Goal: Check status: Check status

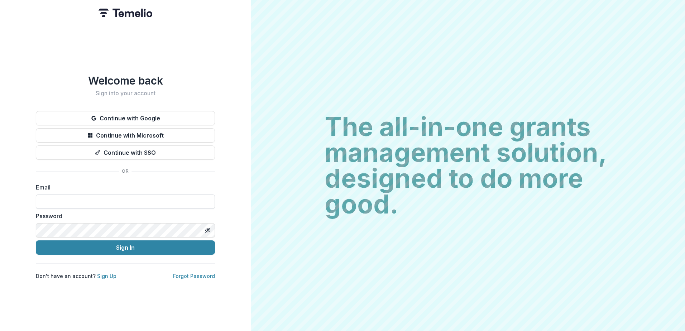
click at [105, 200] on input at bounding box center [125, 202] width 179 height 14
type input "**********"
click at [36, 241] on button "Sign In" at bounding box center [125, 248] width 179 height 14
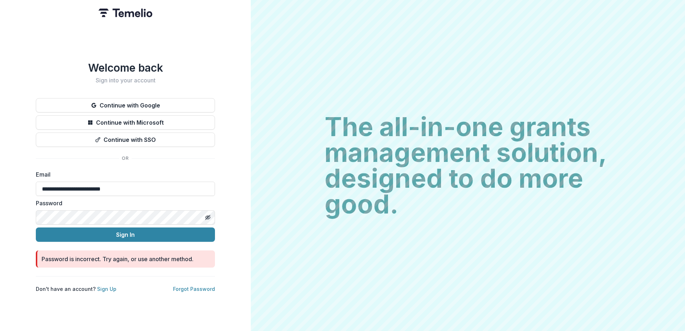
click at [37, 204] on div "Password" at bounding box center [125, 212] width 179 height 26
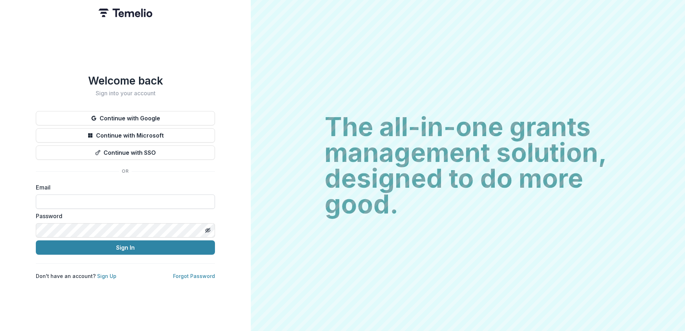
click at [80, 204] on input at bounding box center [125, 202] width 179 height 14
type input "**********"
click at [208, 228] on icon "Toggle password visibility" at bounding box center [208, 231] width 6 height 6
click at [36, 241] on button "Sign In" at bounding box center [125, 248] width 179 height 14
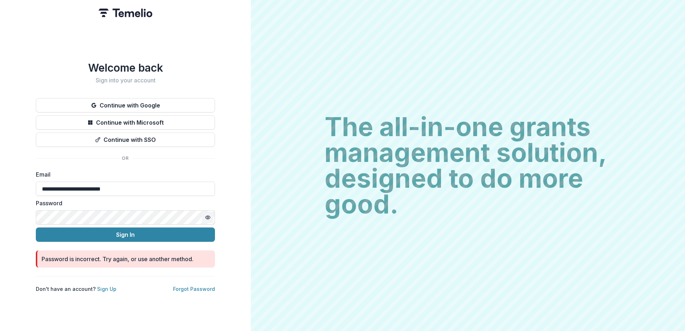
click at [0, 210] on html "**********" at bounding box center [342, 165] width 685 height 331
click at [36, 228] on button "Sign In" at bounding box center [125, 235] width 179 height 14
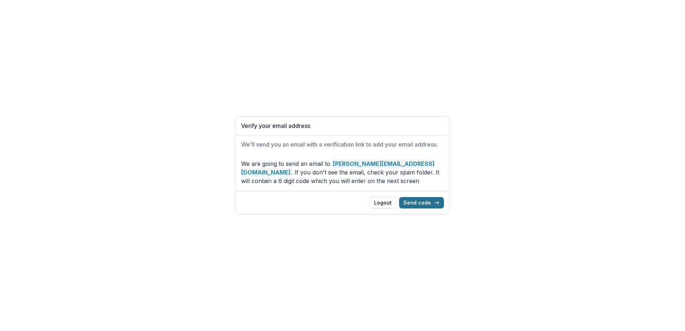
click at [428, 201] on button "Send code" at bounding box center [421, 202] width 45 height 11
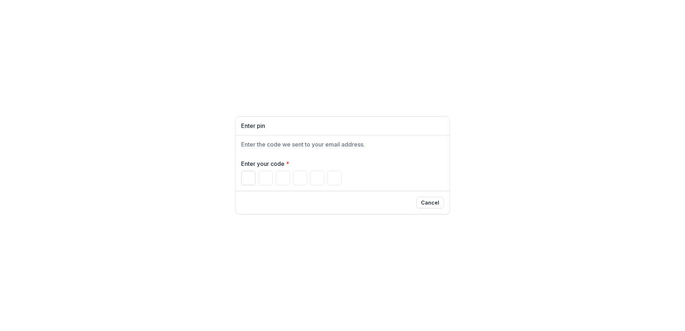
click at [249, 179] on input "Please enter your pin code" at bounding box center [248, 178] width 14 height 14
type input "*"
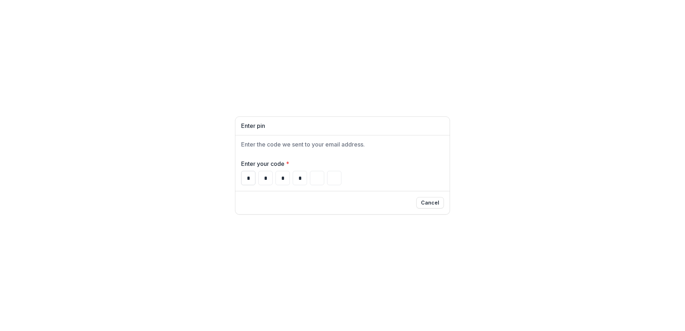
type input "*"
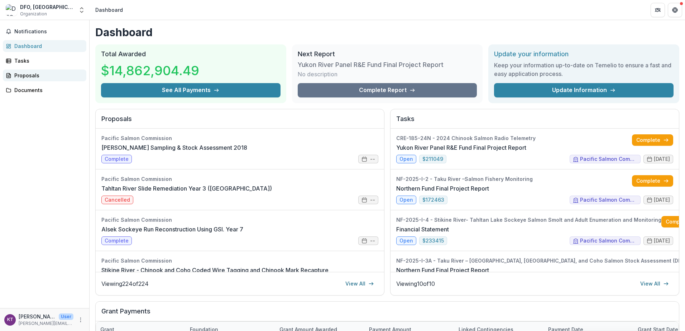
click at [25, 76] on div "Proposals" at bounding box center [47, 76] width 66 height 8
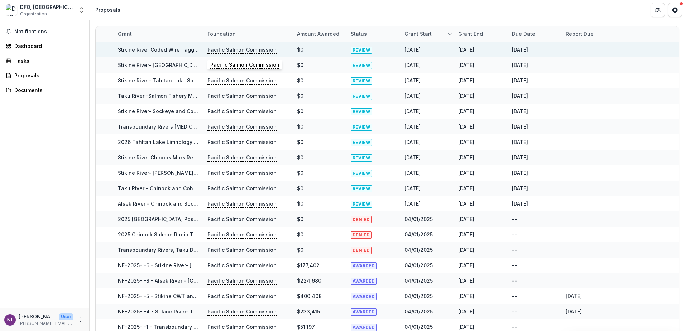
click at [229, 48] on p "Pacific Salmon Commission" at bounding box center [242, 50] width 69 height 8
click at [366, 47] on span "REVIEW" at bounding box center [361, 50] width 21 height 7
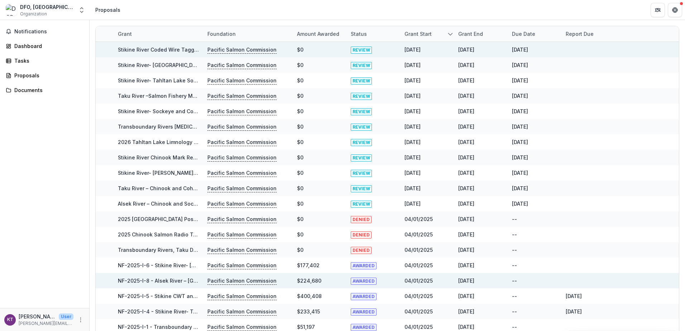
click at [149, 51] on link "Stikine River Coded Wire Tagging of Coho and Chinook smolts" at bounding box center [196, 50] width 157 height 6
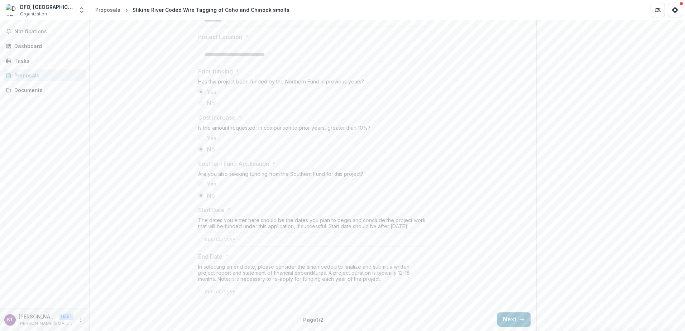
scroll to position [791, 0]
click at [520, 321] on icon "button" at bounding box center [522, 320] width 6 height 6
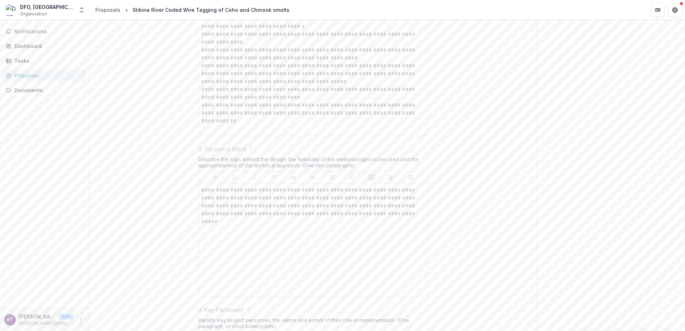
scroll to position [753, 0]
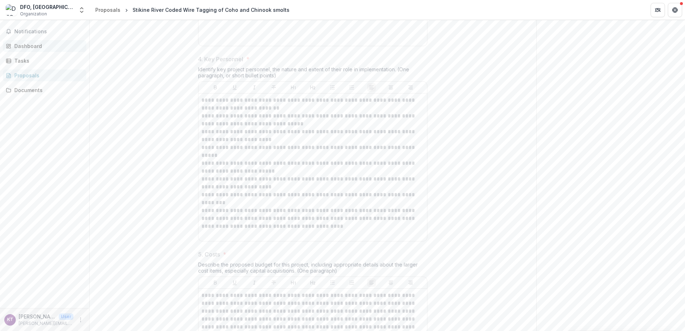
click at [24, 48] on div "Dashboard" at bounding box center [47, 46] width 66 height 8
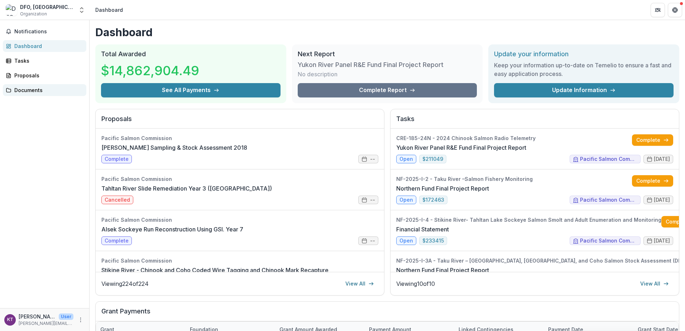
click at [19, 88] on div "Documents" at bounding box center [47, 90] width 66 height 8
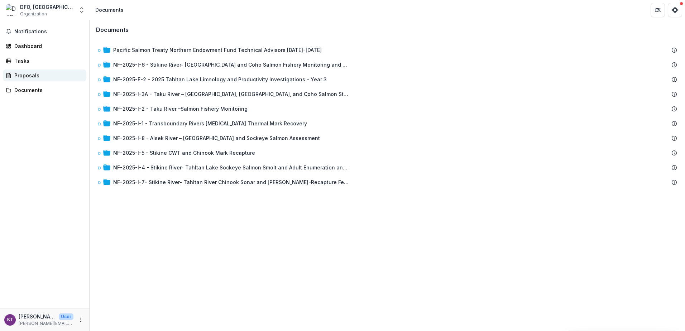
click at [19, 77] on div "Proposals" at bounding box center [47, 76] width 66 height 8
